Goal: Task Accomplishment & Management: Manage account settings

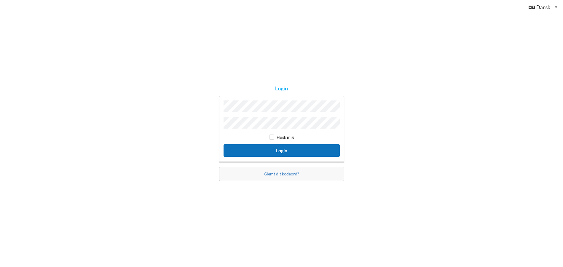
click at [273, 151] on button "Login" at bounding box center [282, 151] width 116 height 12
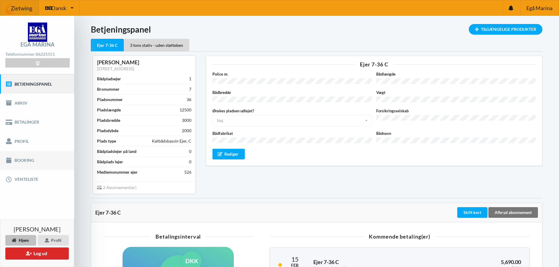
click at [19, 160] on link "Booking" at bounding box center [37, 160] width 74 height 19
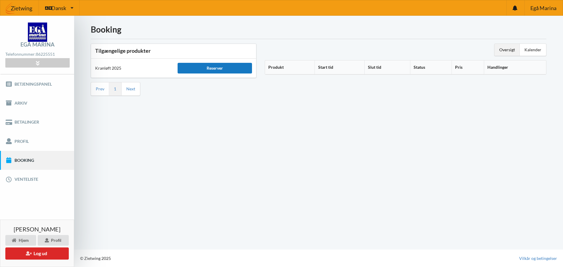
click at [205, 70] on div "Reserver" at bounding box center [215, 68] width 74 height 11
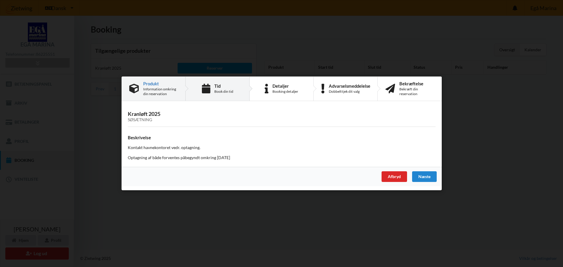
click at [218, 90] on div "Book din tid" at bounding box center [223, 91] width 19 height 5
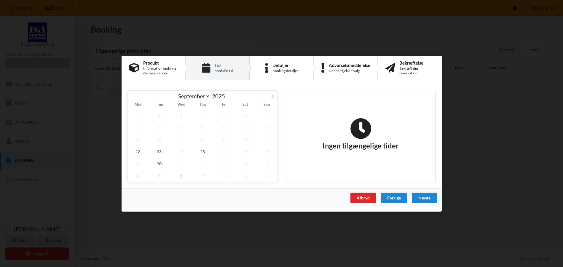
click at [271, 96] on icon at bounding box center [273, 96] width 4 height 4
select select "9"
click at [160, 163] on span "28" at bounding box center [160, 164] width 20 height 12
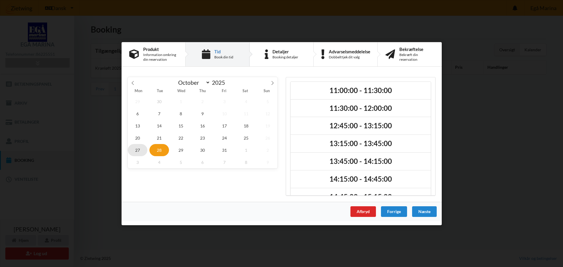
click at [138, 149] on span "27" at bounding box center [138, 150] width 20 height 12
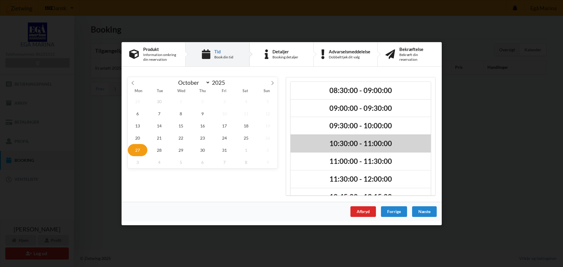
scroll to position [30, 0]
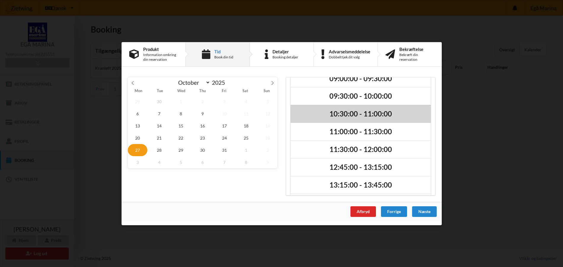
click at [345, 114] on h2 "10:30:00 - 11:00:00" at bounding box center [361, 113] width 132 height 9
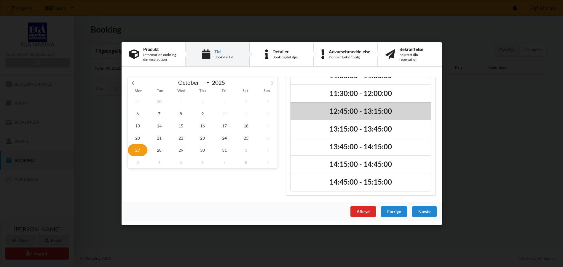
scroll to position [0, 0]
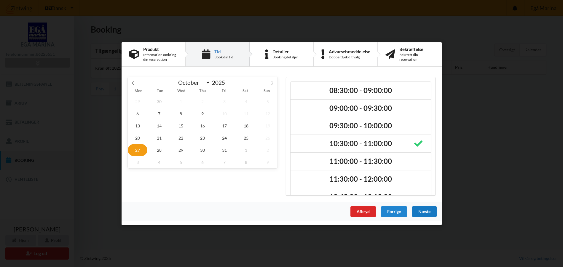
click at [423, 212] on div "Næste" at bounding box center [424, 211] width 25 height 11
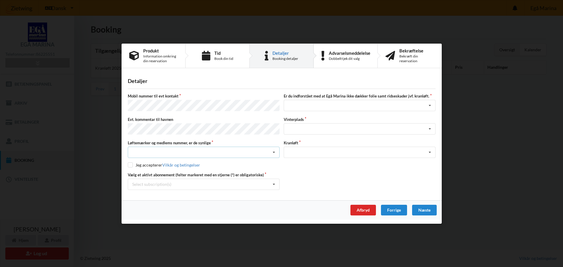
click at [203, 150] on div "Nej, jeg kontakter havnekontoret inden løftet Ja, mine mærker er synlige og int…" at bounding box center [204, 152] width 152 height 11
click at [145, 172] on div "Ja, mine mærker er synlige og intakte" at bounding box center [203, 174] width 151 height 11
click at [130, 164] on input "checkbox" at bounding box center [130, 165] width 5 height 5
checkbox input "true"
click at [353, 105] on div "Jeg har tæpper med og tager selv ansvaret for eventuelle folie samt ridseskader…" at bounding box center [360, 105] width 152 height 11
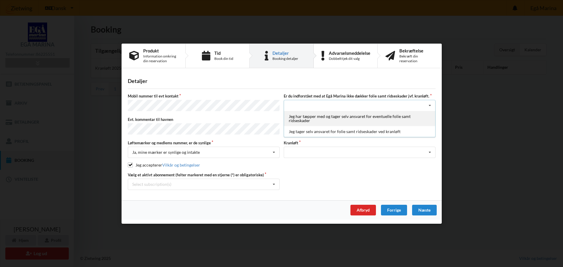
click at [331, 118] on div "Jeg har tæpper med og tager selv ansvaret for eventuelle folie samt ridseskader" at bounding box center [359, 118] width 151 height 15
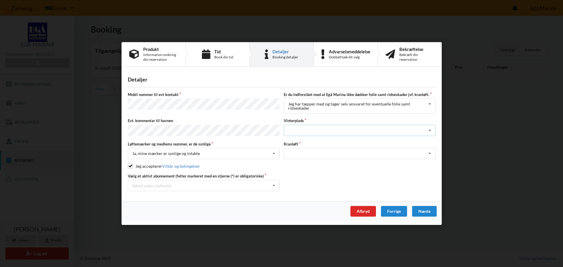
click at [312, 129] on div "Landplads nr. 1 Landplads nr. 2 Landplads nr.3 Landplads nr. 4 Landplads nr. 5 …" at bounding box center [360, 130] width 152 height 11
click at [304, 157] on div "Landplads nr. 5" at bounding box center [359, 155] width 151 height 11
click at [393, 153] on div "Optagning" at bounding box center [360, 153] width 152 height 11
click at [419, 159] on div "Optagning" at bounding box center [359, 164] width 151 height 11
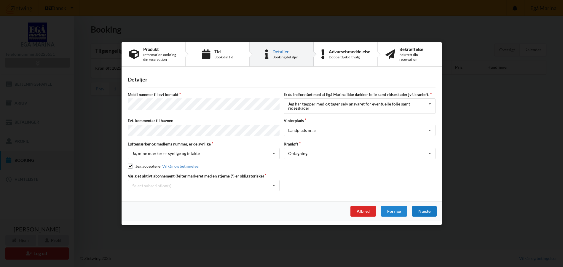
click at [426, 210] on div "Næste" at bounding box center [424, 211] width 25 height 11
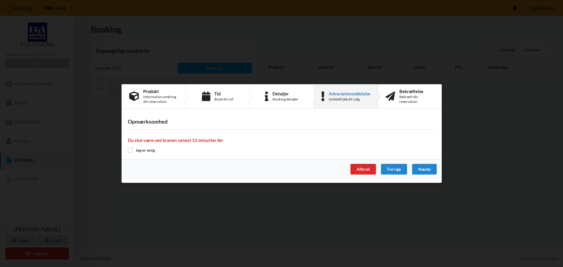
click at [132, 150] on input "checkbox" at bounding box center [130, 150] width 5 height 5
checkbox input "true"
click at [405, 94] on div "Bekræftelse Bekræft din reservation" at bounding box center [417, 96] width 35 height 15
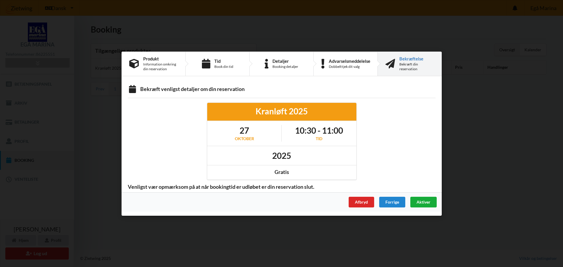
click at [424, 203] on span "Aktiver" at bounding box center [424, 201] width 14 height 5
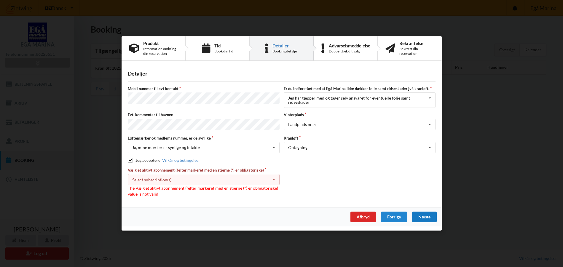
click at [188, 177] on div "Select subscription(s) * Ejer 7-36 C * 3 tons stativ - uden støtteben" at bounding box center [204, 179] width 152 height 11
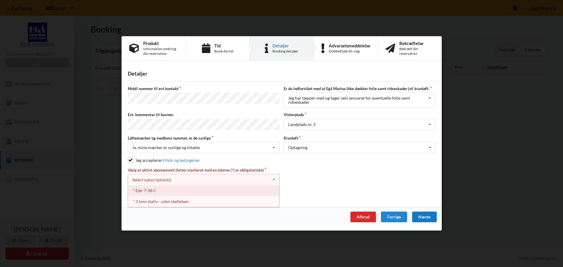
click at [273, 186] on div "* Ejer 7-36 C" at bounding box center [203, 190] width 151 height 11
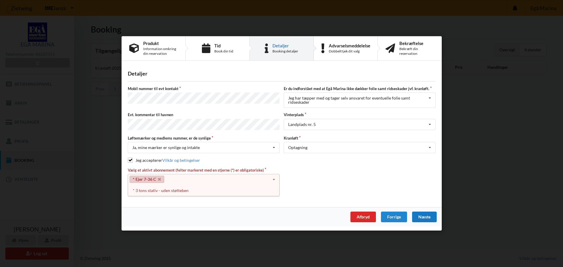
click at [274, 179] on icon at bounding box center [274, 180] width 9 height 11
click at [158, 178] on icon at bounding box center [159, 180] width 3 height 4
click at [158, 178] on div "Select subscription(s)" at bounding box center [151, 179] width 39 height 5
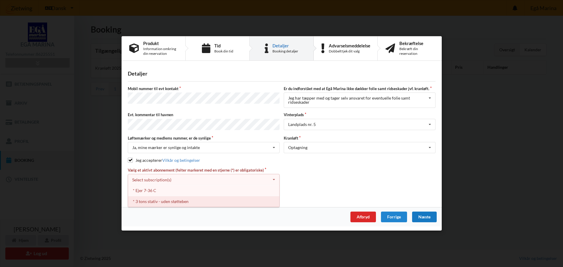
click at [161, 193] on div "* Ejer 7-36 C" at bounding box center [203, 190] width 151 height 11
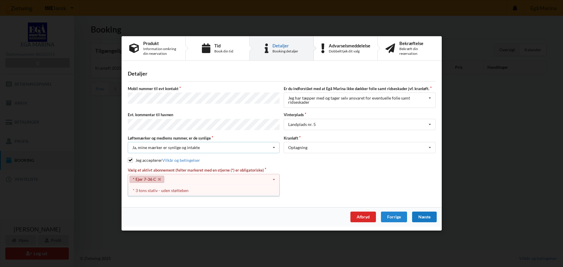
click at [273, 148] on icon at bounding box center [274, 148] width 9 height 11
click at [180, 170] on div "Ja, mine mærker er synlige og intakte" at bounding box center [203, 169] width 151 height 11
click at [431, 147] on icon at bounding box center [430, 148] width 9 height 11
click at [303, 159] on div "Optagning" at bounding box center [359, 158] width 151 height 11
click at [409, 50] on div "Bekræft din reservation" at bounding box center [417, 51] width 35 height 9
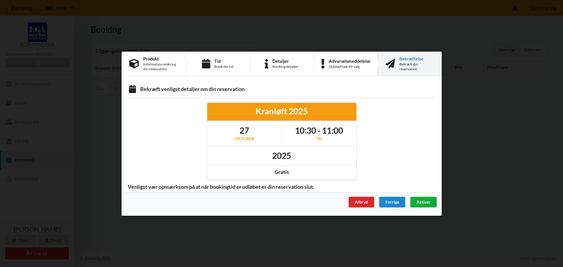
click at [427, 202] on span "Aktiver" at bounding box center [424, 201] width 14 height 5
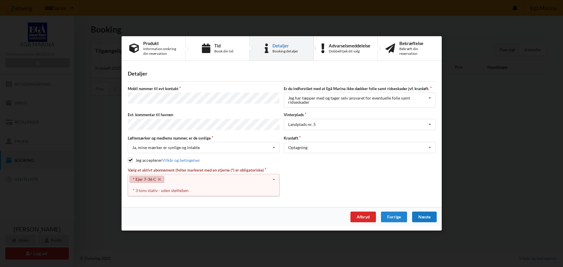
click at [154, 180] on link "* Ejer 7-36 C" at bounding box center [147, 179] width 35 height 7
click at [145, 193] on div "* 3 tons stativ - uden støtteben" at bounding box center [203, 190] width 151 height 11
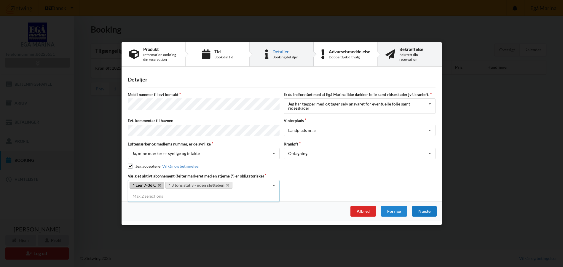
click at [407, 52] on div "Bekræftelse" at bounding box center [417, 49] width 35 height 5
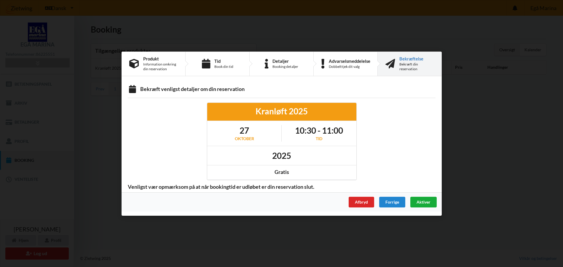
click at [422, 200] on span "Aktiver" at bounding box center [424, 201] width 14 height 5
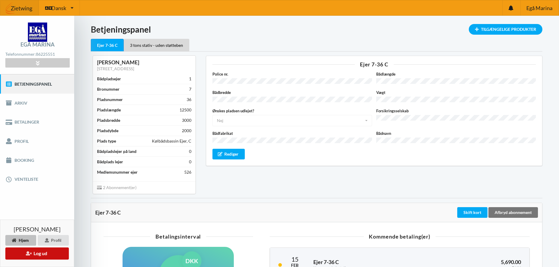
click at [31, 256] on button "Log ud" at bounding box center [36, 254] width 63 height 12
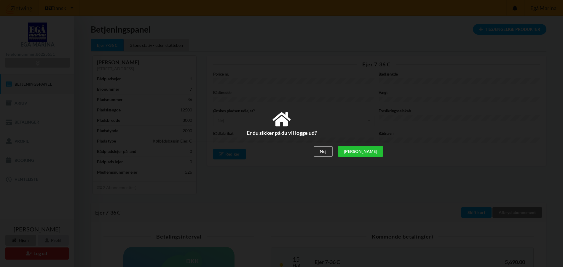
click at [375, 149] on div "[PERSON_NAME]" at bounding box center [361, 151] width 46 height 11
